Goal: Check status: Check status

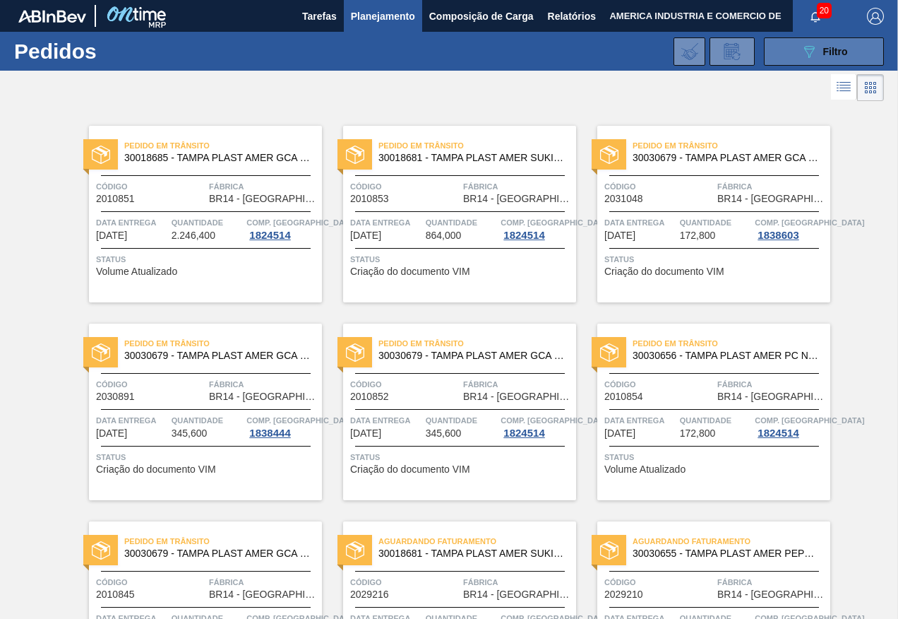
click at [773, 59] on button "089F7B8B-B2A5-4AFE-B5C0-19BA573D28AC Filtro" at bounding box center [824, 51] width 120 height 28
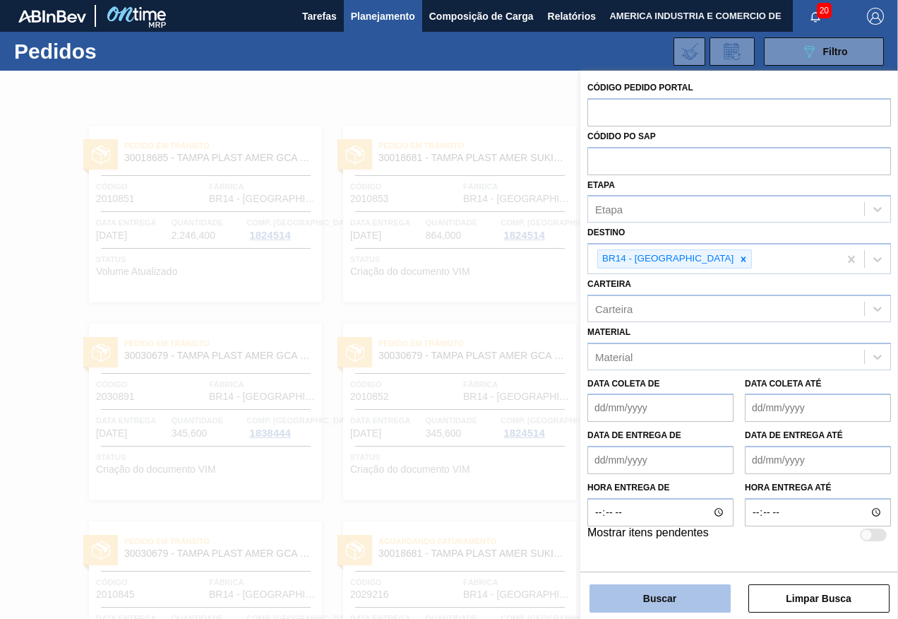
click at [616, 597] on button "Buscar" at bounding box center [660, 598] width 141 height 28
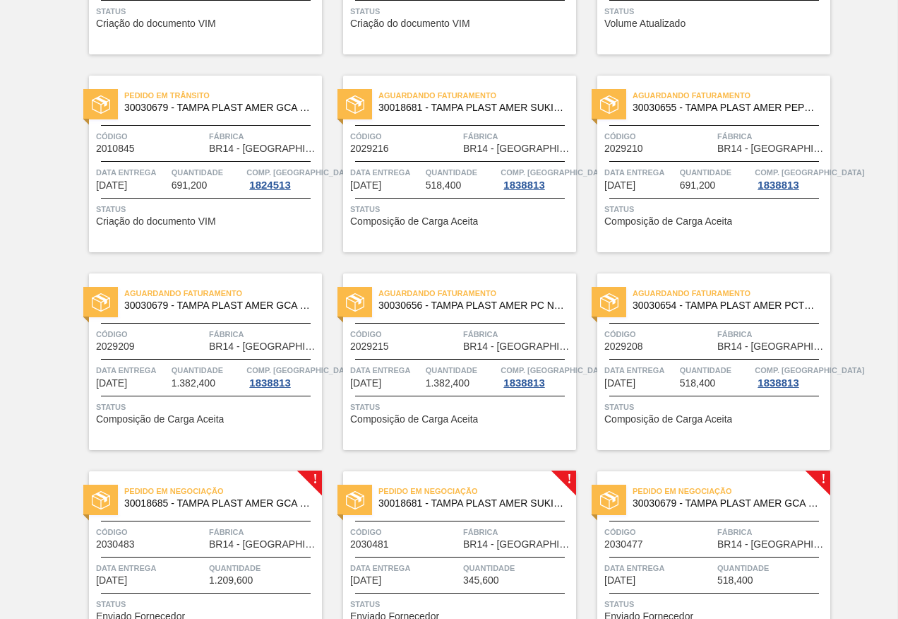
scroll to position [301, 0]
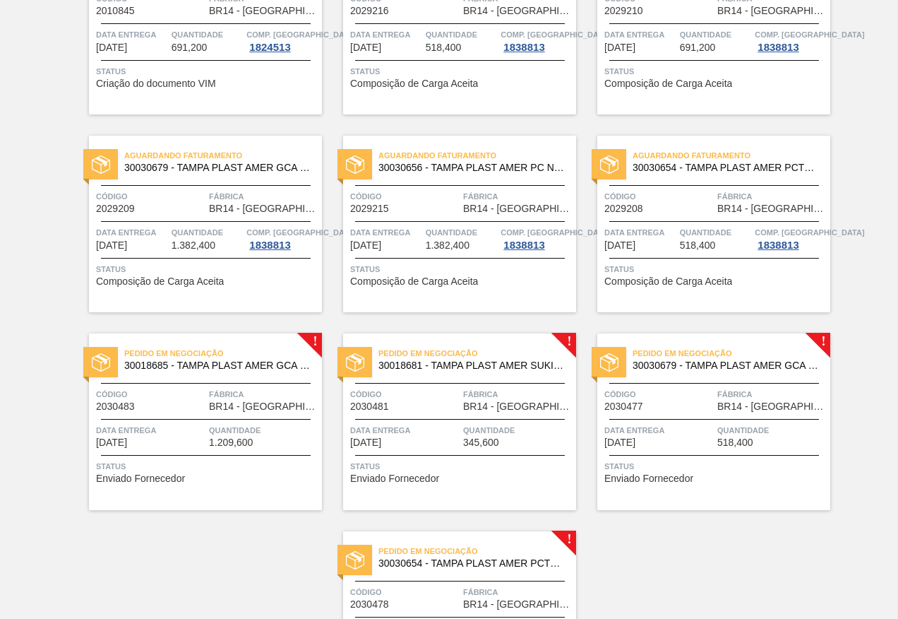
scroll to position [371, 0]
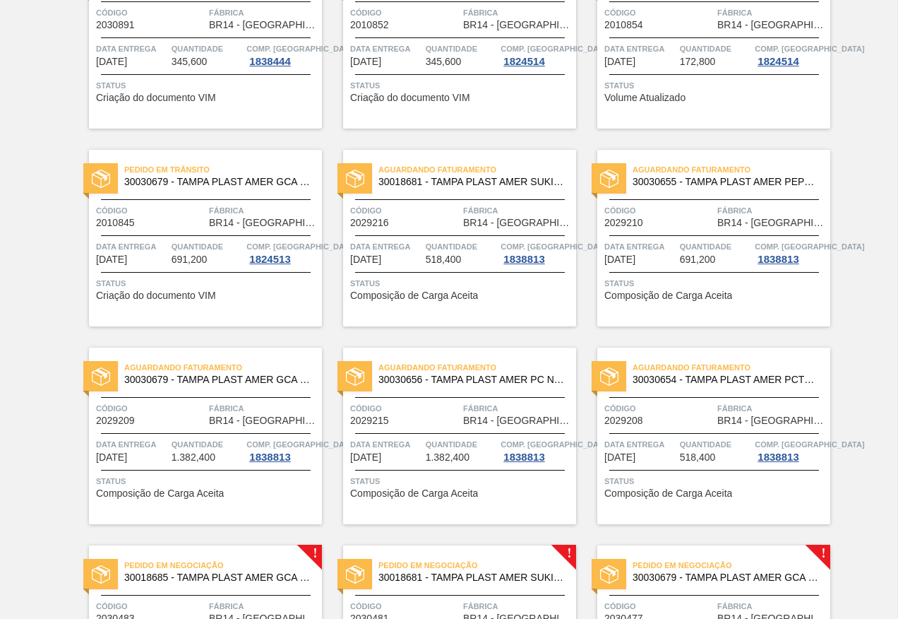
click at [441, 218] on div "Código 2029216" at bounding box center [404, 215] width 109 height 25
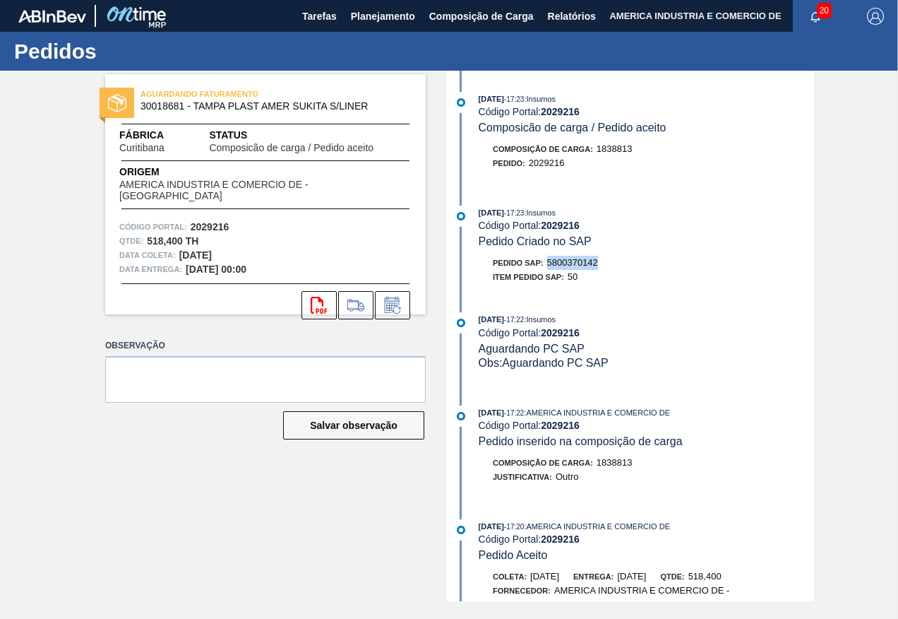
drag, startPoint x: 549, startPoint y: 258, endPoint x: 602, endPoint y: 258, distance: 53.0
click at [602, 258] on div "Pedido SAP: 5800370142" at bounding box center [646, 263] width 335 height 14
copy span "5800370142"
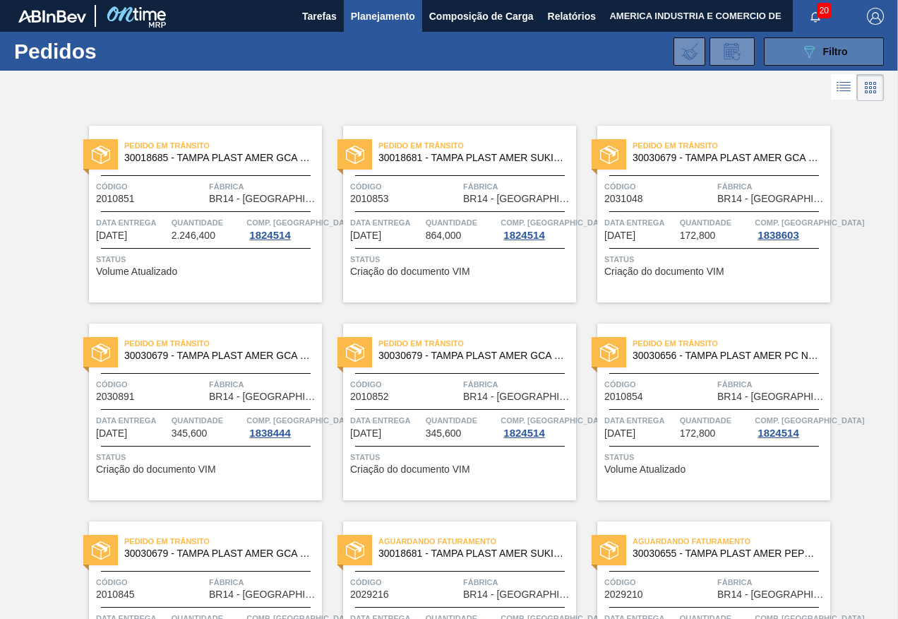
click at [801, 47] on icon "089F7B8B-B2A5-4AFE-B5C0-19BA573D28AC" at bounding box center [809, 51] width 17 height 17
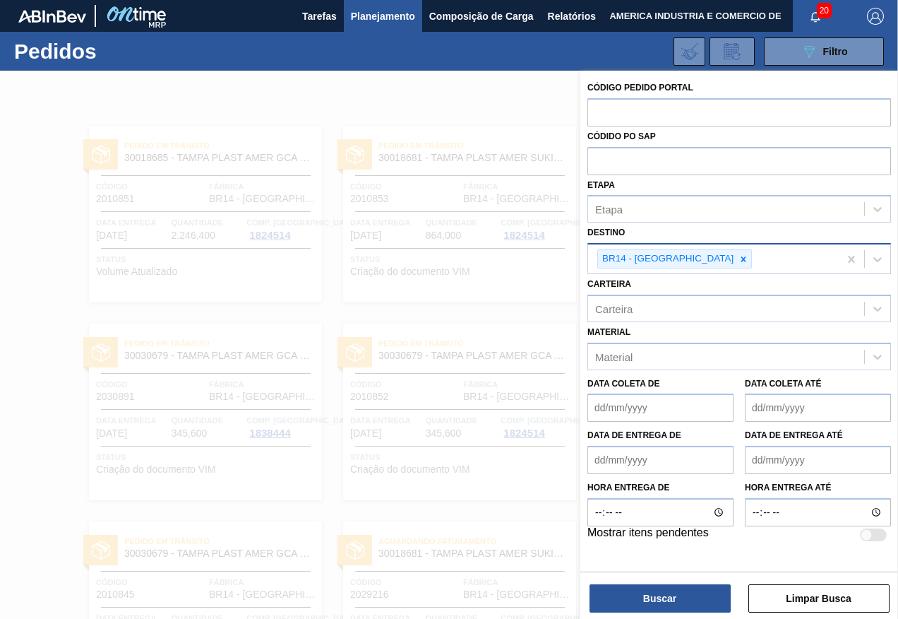
click at [736, 258] on div "BR14 - [GEOGRAPHIC_DATA]" at bounding box center [713, 258] width 251 height 29
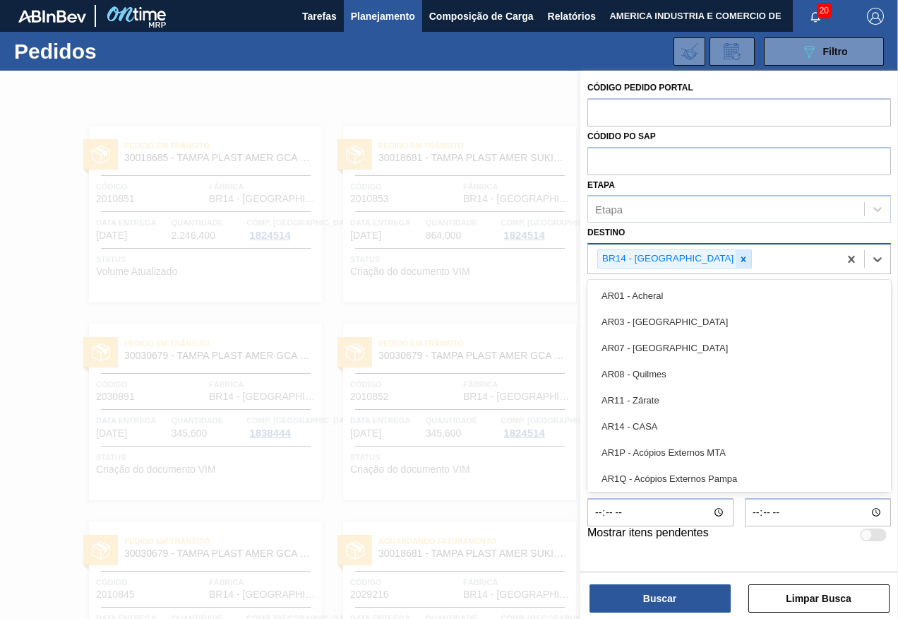
click at [741, 261] on icon at bounding box center [743, 258] width 5 height 5
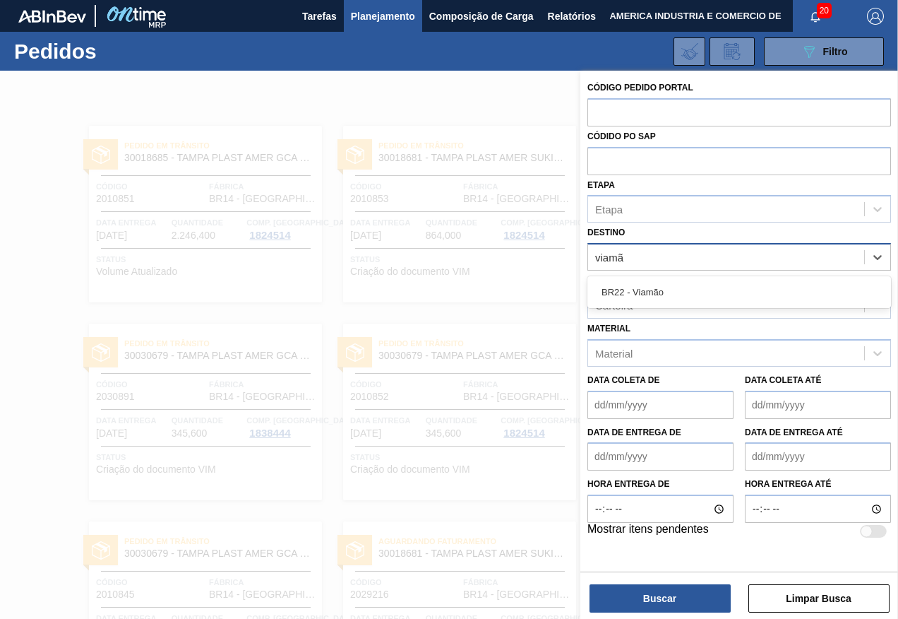
type input "viamão"
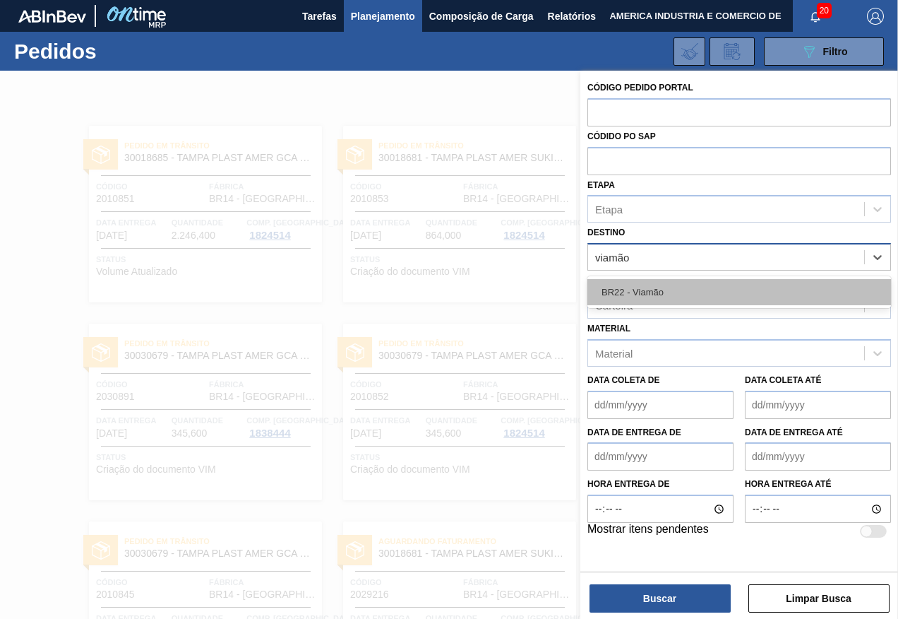
click at [676, 285] on div "BR22 - Viamão" at bounding box center [740, 292] width 304 height 26
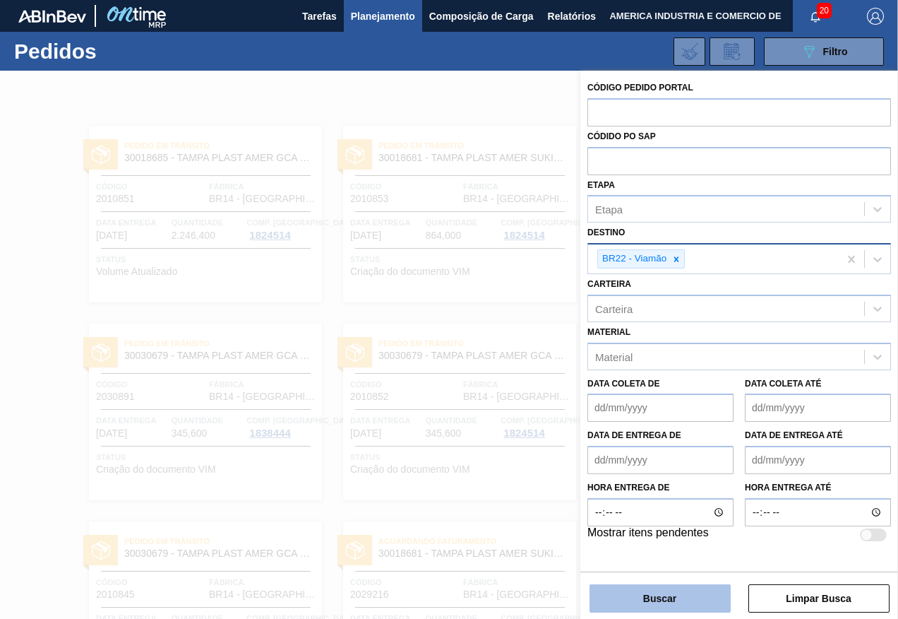
click at [679, 597] on button "Buscar" at bounding box center [660, 598] width 141 height 28
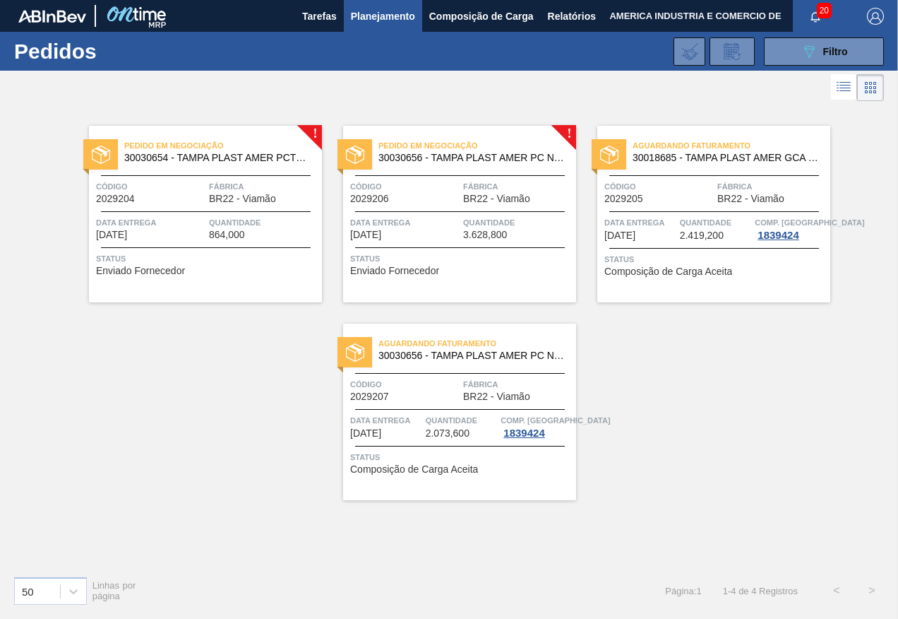
click at [186, 237] on div "Data entrega 02/10/2025" at bounding box center [150, 227] width 109 height 25
click at [782, 54] on button "089F7B8B-B2A5-4AFE-B5C0-19BA573D28AC Filtro" at bounding box center [824, 51] width 120 height 28
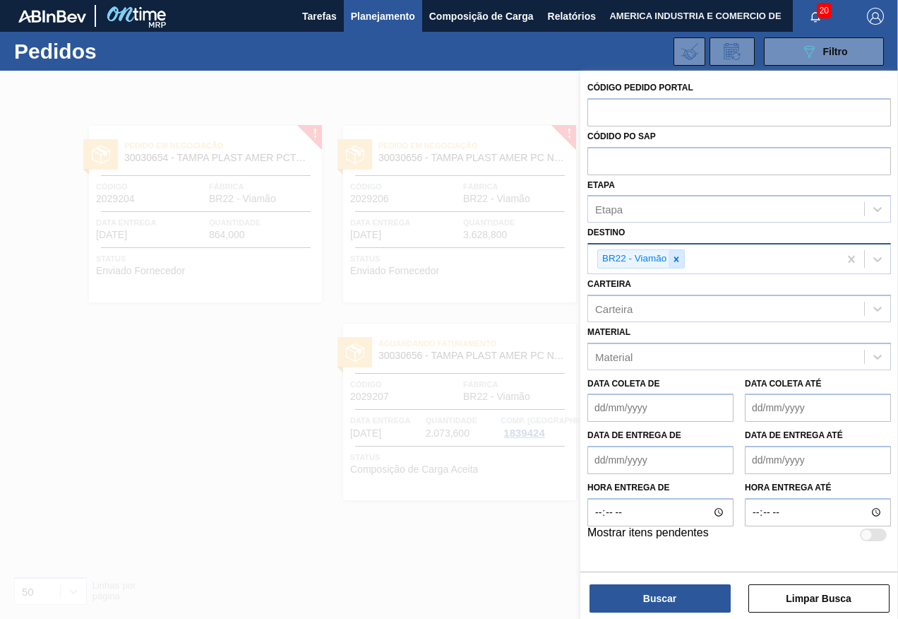
click at [676, 260] on icon at bounding box center [676, 258] width 5 height 5
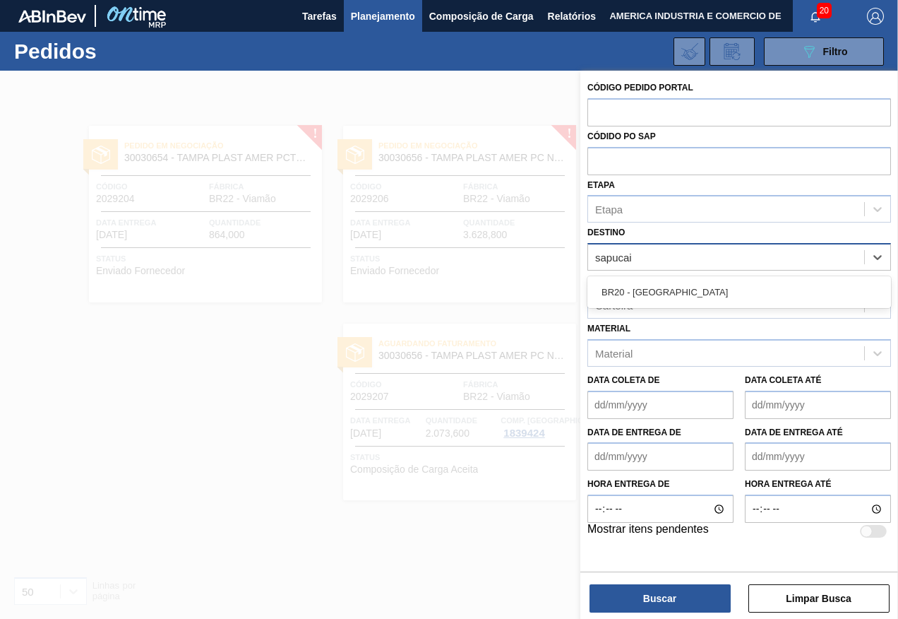
type input "sapucaia"
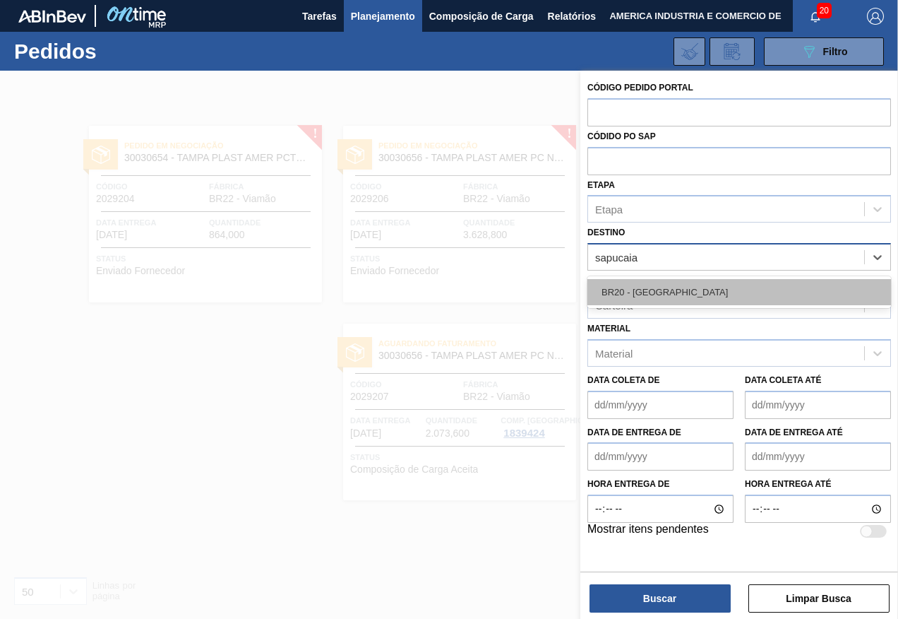
click at [649, 297] on div "BR20 - Sapucaia" at bounding box center [740, 292] width 304 height 26
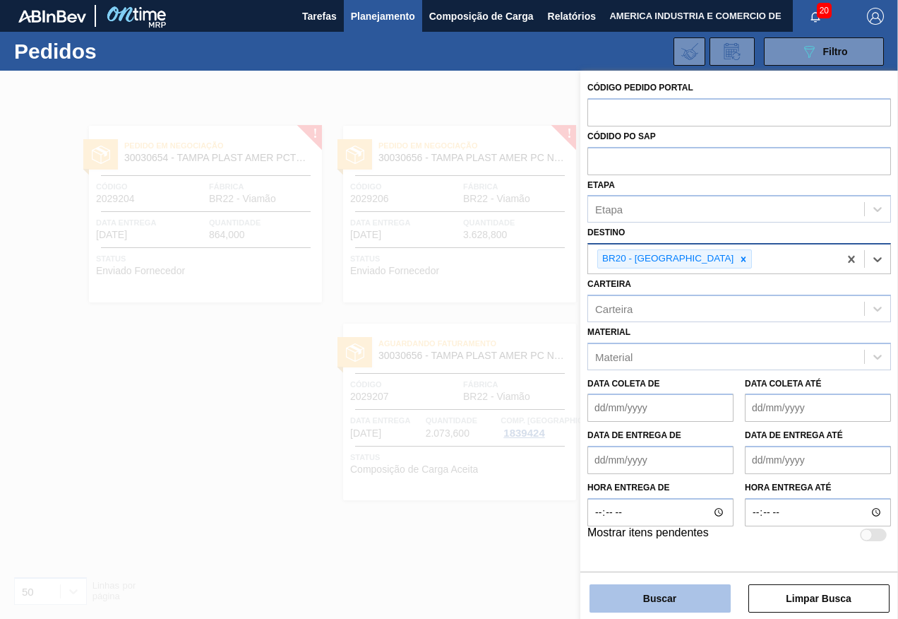
click at [654, 601] on button "Buscar" at bounding box center [660, 598] width 141 height 28
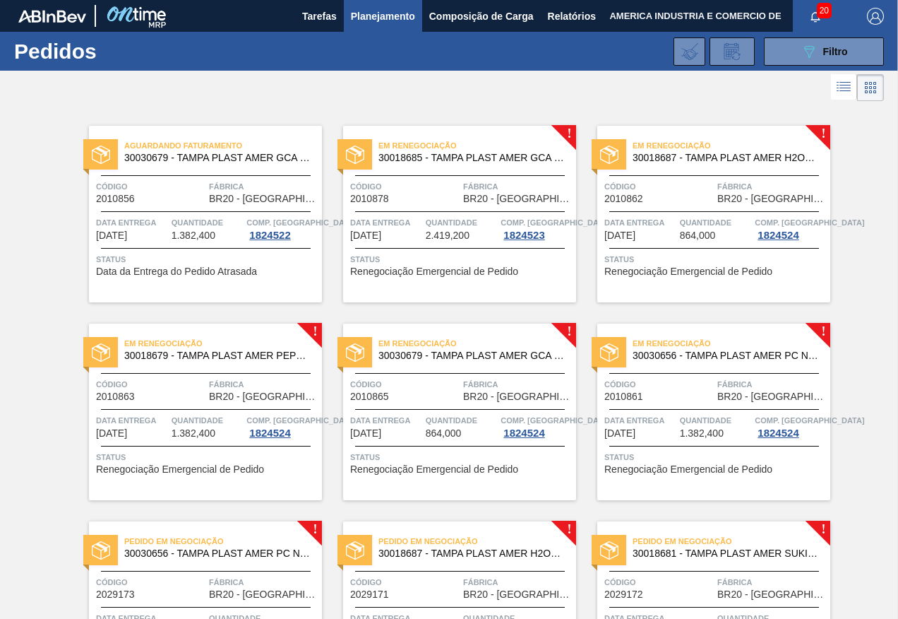
click at [216, 286] on div "Aguardando Faturamento 30030679 - TAMPA PLAST AMER GCA ZERO NIV24 Código 201085…" at bounding box center [205, 214] width 233 height 177
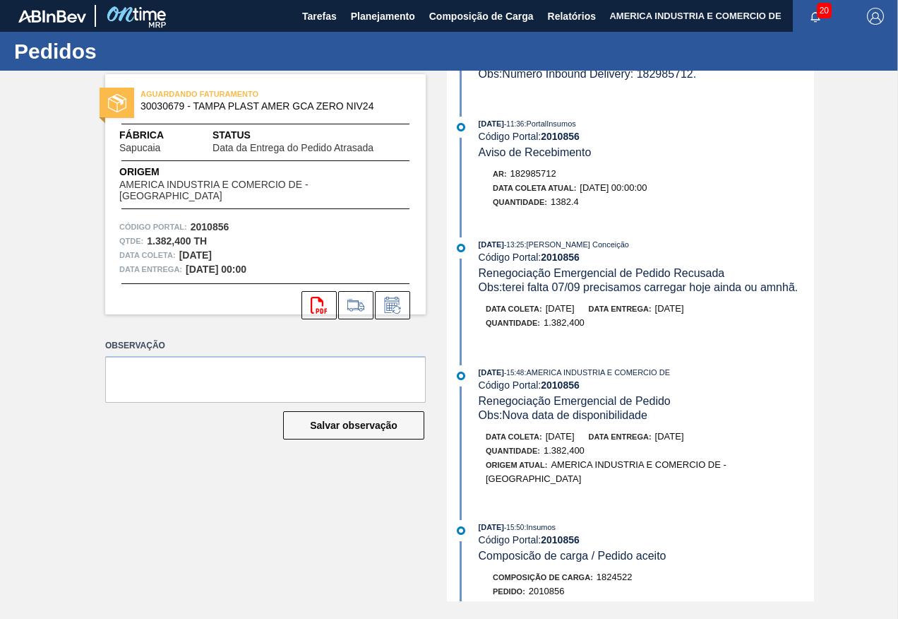
scroll to position [141, 0]
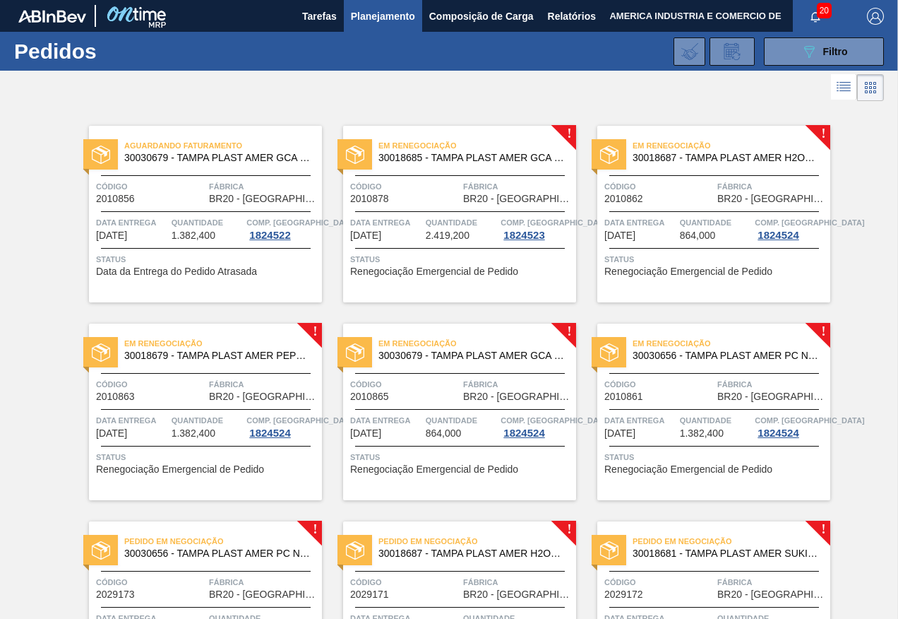
click at [427, 218] on span "Quantidade" at bounding box center [462, 222] width 72 height 14
click at [797, 55] on button "089F7B8B-B2A5-4AFE-B5C0-19BA573D28AC Filtro" at bounding box center [824, 51] width 120 height 28
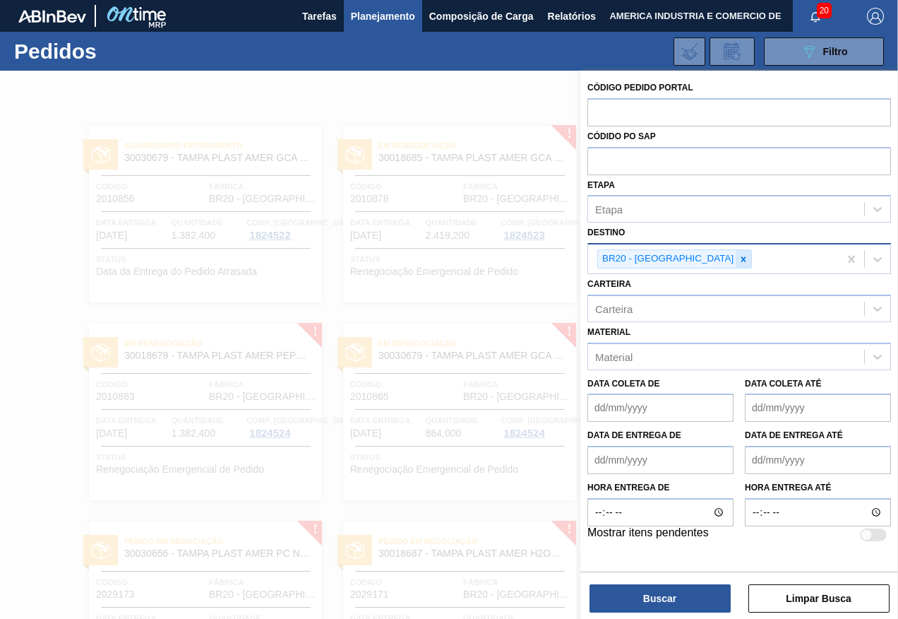
click at [741, 258] on icon at bounding box center [743, 258] width 5 height 5
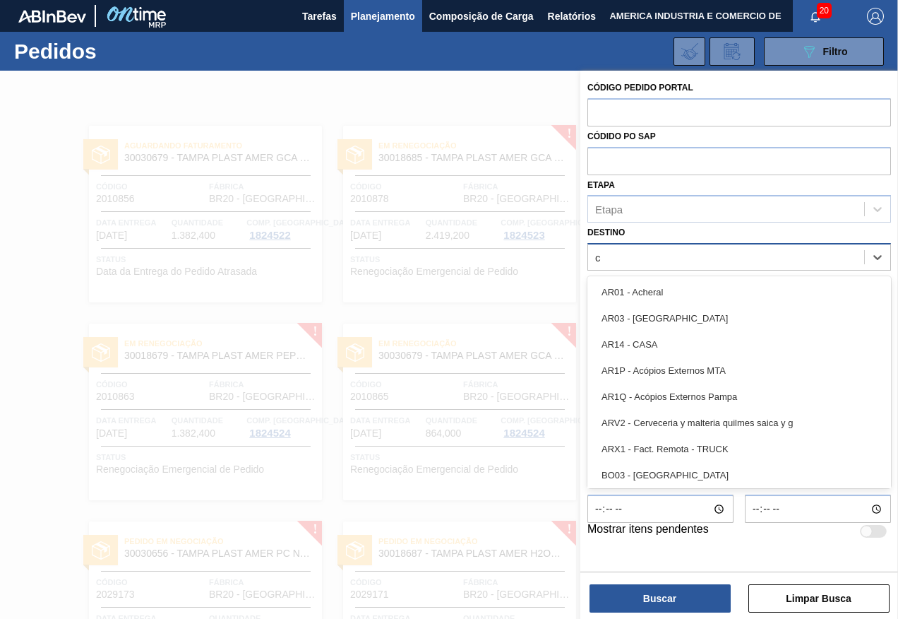
type input "cu"
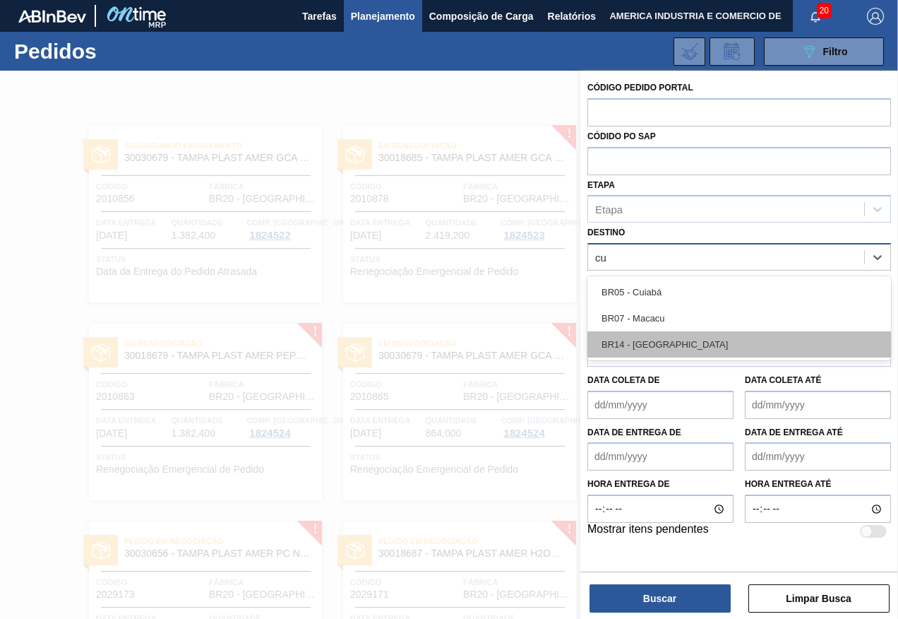
click at [638, 342] on div "BR14 - [GEOGRAPHIC_DATA]" at bounding box center [740, 344] width 304 height 26
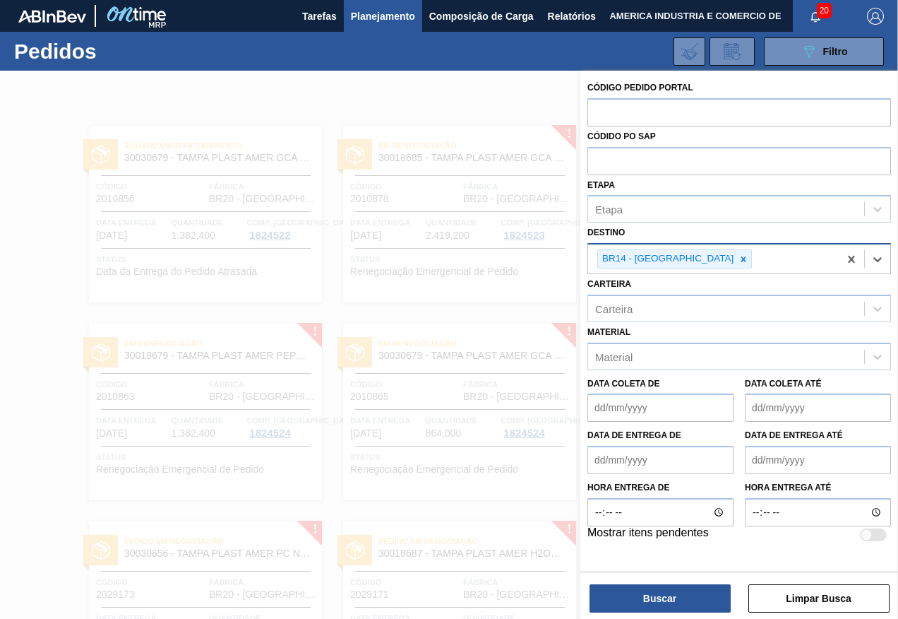
click at [631, 612] on div "Código Pedido Portal Códido PO SAP Etapa Etapa Destino option BR14 - Curitibana…" at bounding box center [739, 346] width 318 height 551
click at [636, 605] on button "Buscar" at bounding box center [660, 598] width 141 height 28
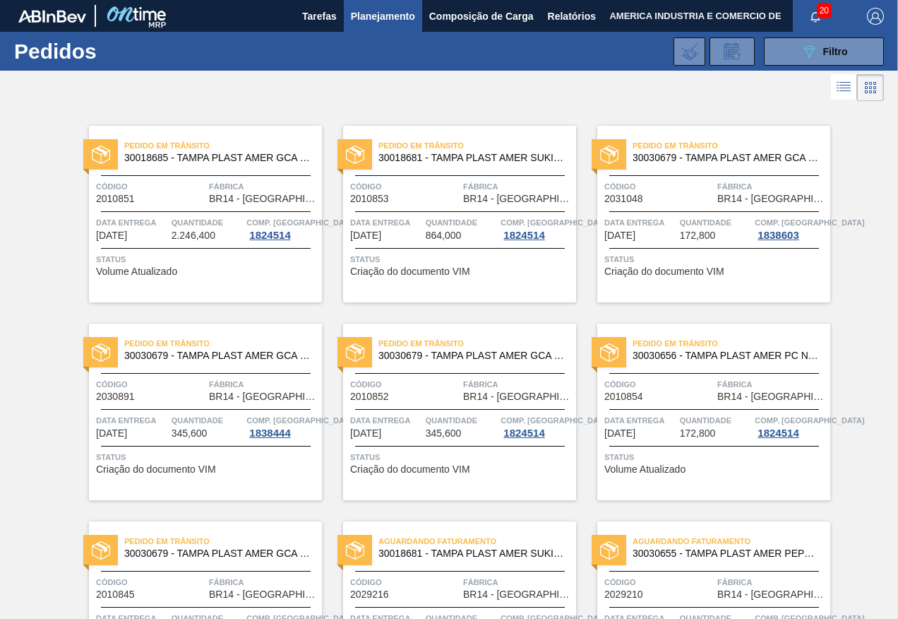
scroll to position [71, 0]
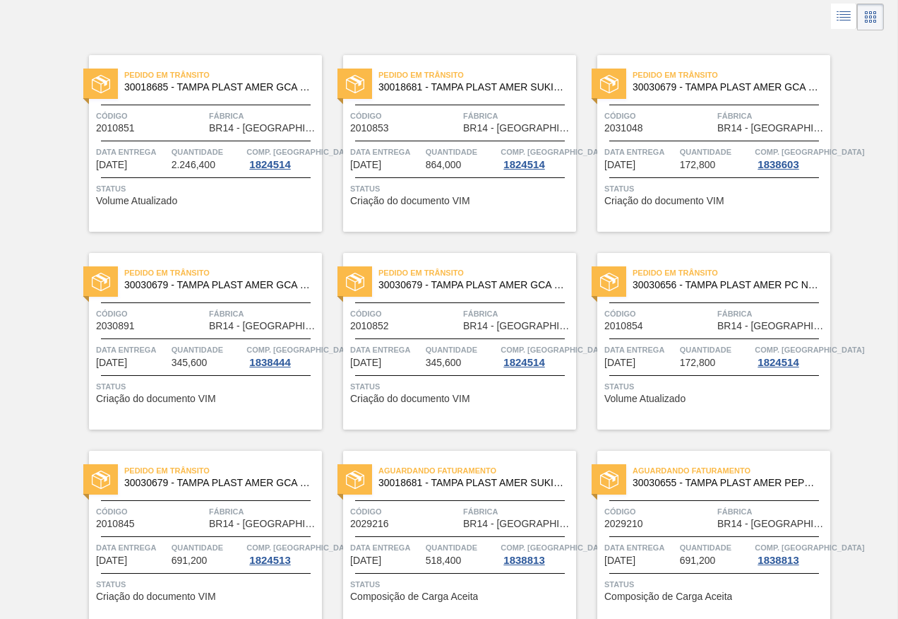
click at [715, 397] on div "Status Volume Atualizado" at bounding box center [715, 390] width 222 height 23
